Goal: Information Seeking & Learning: Check status

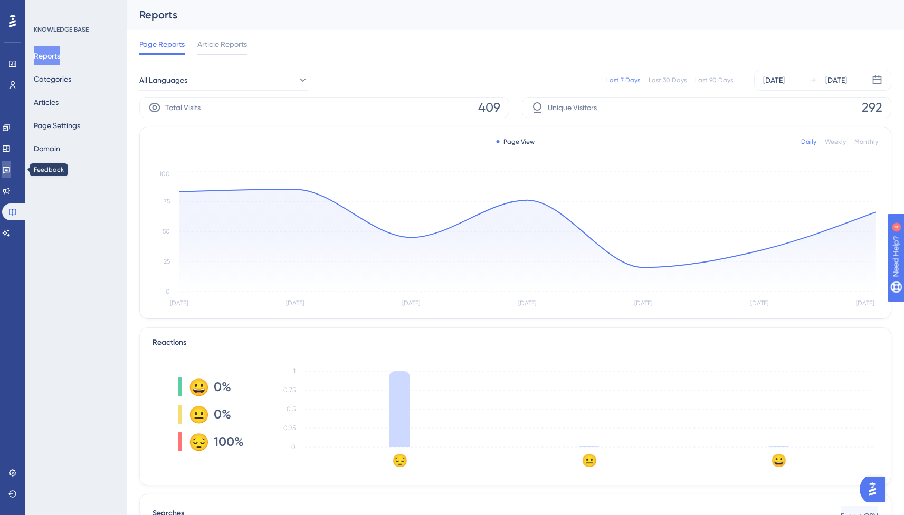
click at [10, 167] on icon at bounding box center [6, 170] width 7 height 7
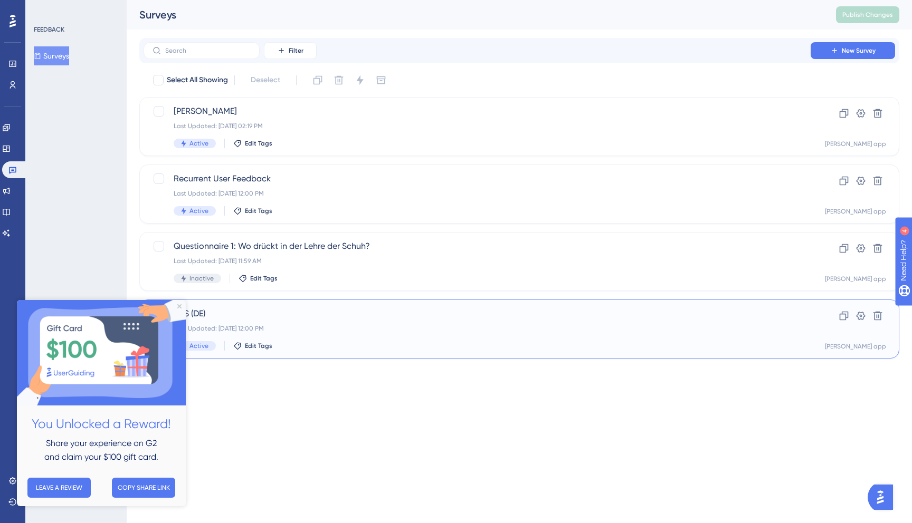
click at [449, 332] on div "Last Updated: [DATE] 12:00 PM" at bounding box center [477, 328] width 607 height 8
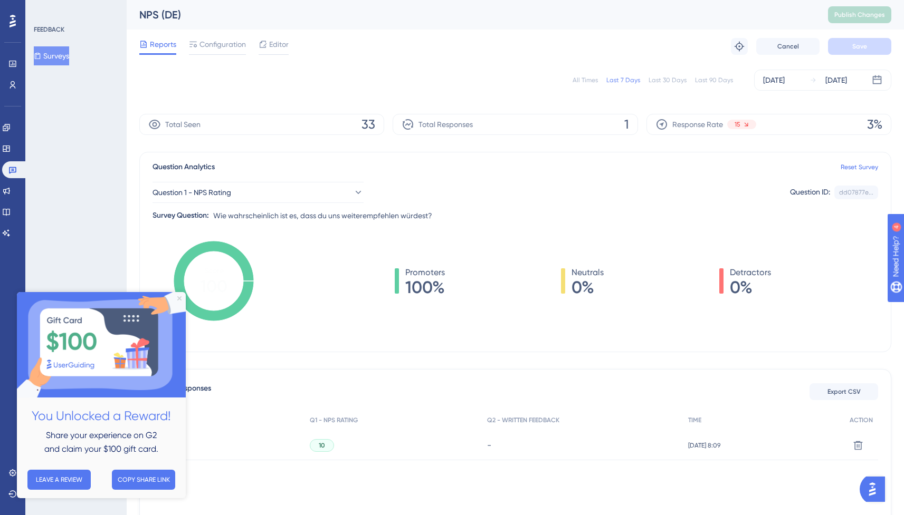
click at [178, 299] on icon "Close Preview" at bounding box center [179, 298] width 4 height 4
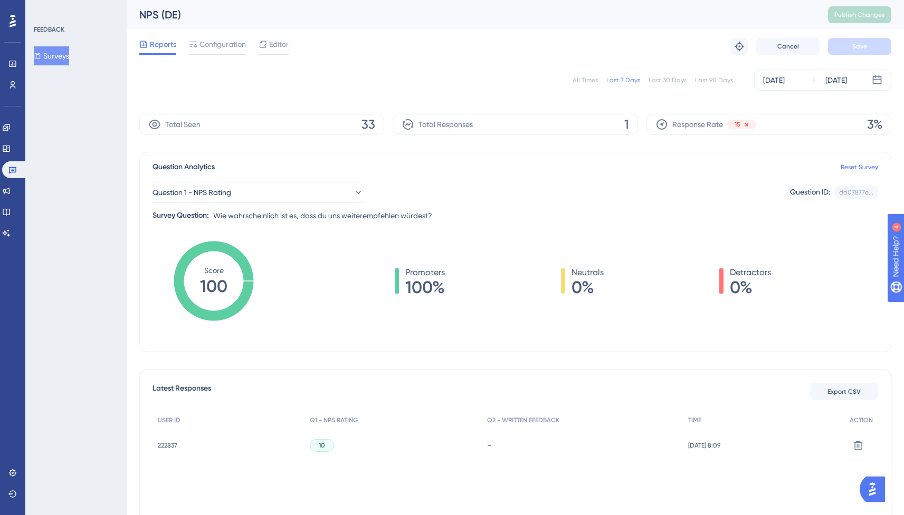
click at [57, 50] on button "Surveys" at bounding box center [51, 55] width 35 height 19
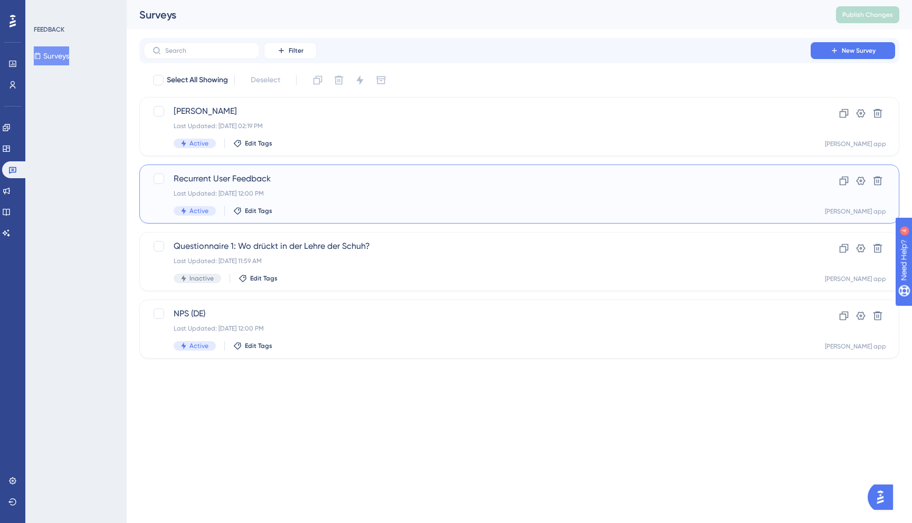
click at [315, 205] on div "Recurrent User Feedback Last Updated: [DATE] 12:00 PM Active Edit Tags" at bounding box center [477, 194] width 607 height 43
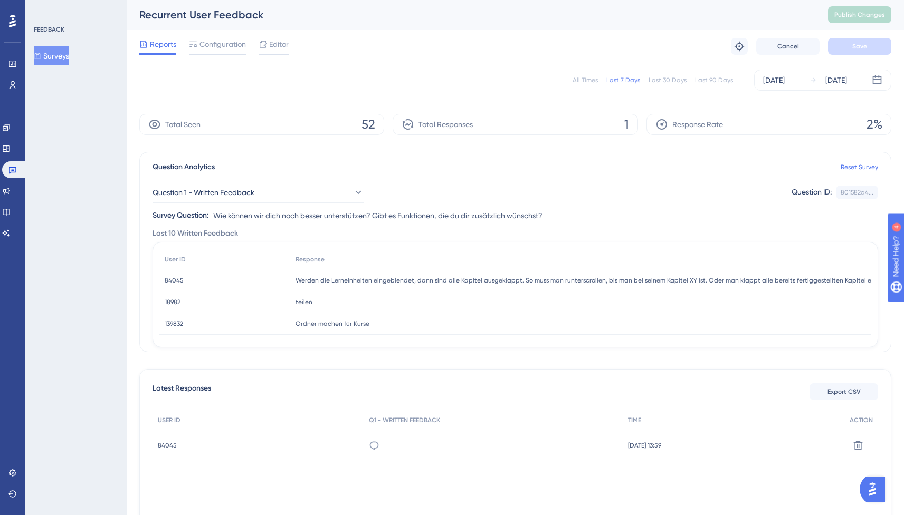
scroll to position [1, 0]
click at [369, 445] on icon at bounding box center [374, 445] width 11 height 11
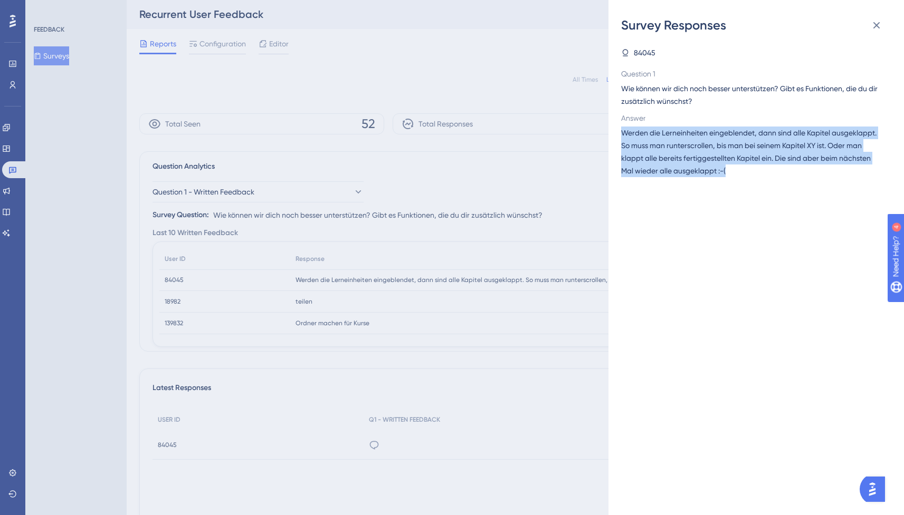
drag, startPoint x: 738, startPoint y: 174, endPoint x: 615, endPoint y: 130, distance: 130.3
click at [615, 130] on div "Survey Responses 84045 Question 1 Wie können wir dich noch besser unterstützen?…" at bounding box center [755, 257] width 295 height 515
click at [617, 130] on div "Survey Responses 84045 Question 1 Wie können wir dich noch besser unterstützen?…" at bounding box center [755, 257] width 295 height 515
drag, startPoint x: 631, startPoint y: 136, endPoint x: 741, endPoint y: 177, distance: 117.0
click at [741, 177] on div "Survey Responses 84045 Question 1 Wie können wir dich noch besser unterstützen?…" at bounding box center [755, 257] width 295 height 515
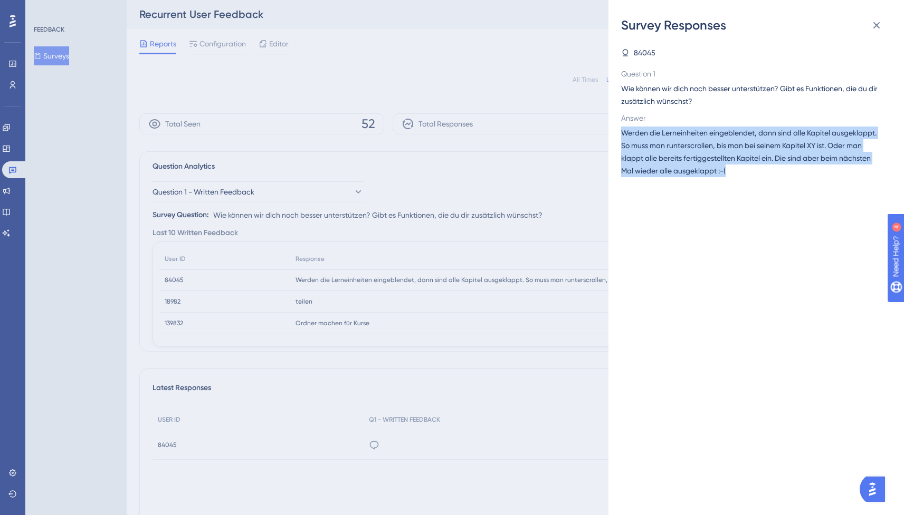
click at [741, 177] on span "Werden die Lerneinheiten eingeblendet, dann sind alle Kapitel ausgeklappt. So m…" at bounding box center [752, 152] width 262 height 51
